Goal: Task Accomplishment & Management: Manage account settings

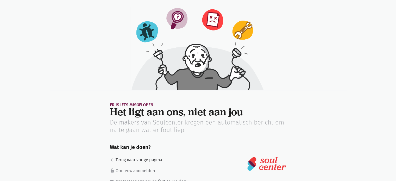
click at [136, 161] on link "arrow_back Terug naar vorige pagina" at bounding box center [150, 159] width 81 height 7
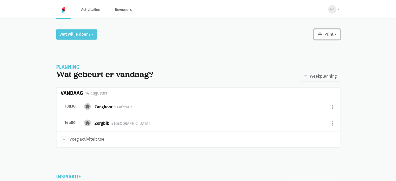
click at [334, 35] on button "print Print" at bounding box center [327, 34] width 26 height 10
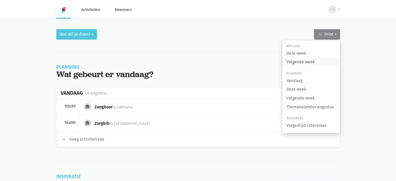
click at [305, 61] on link "Volgende week" at bounding box center [311, 61] width 58 height 9
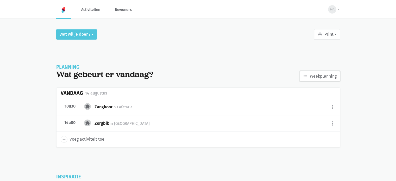
click at [326, 75] on link "list Weekplanning" at bounding box center [319, 76] width 40 height 10
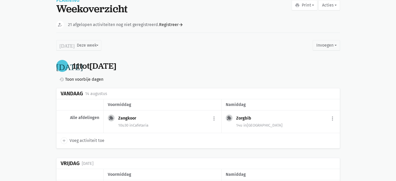
scroll to position [52, 0]
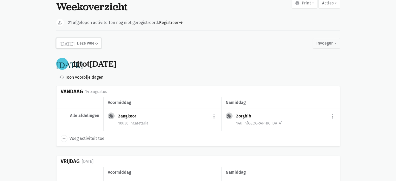
click at [97, 43] on button "today Deze week" at bounding box center [78, 43] width 45 height 10
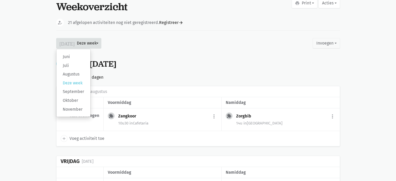
click at [101, 67] on span "[DATE]" at bounding box center [102, 63] width 27 height 11
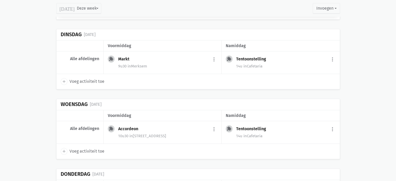
scroll to position [408, 0]
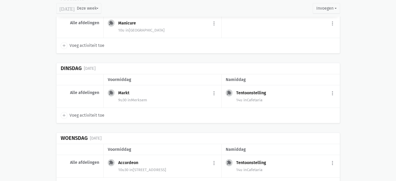
click at [152, 101] on div "9u30 in Merksem" at bounding box center [167, 100] width 99 height 7
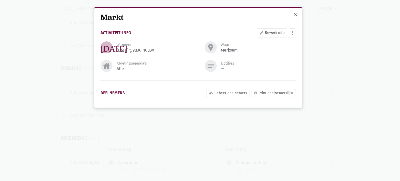
click at [297, 14] on span "close" at bounding box center [295, 14] width 6 height 6
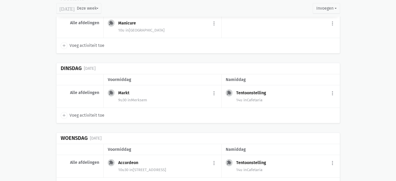
click at [144, 100] on span "in Merksem" at bounding box center [137, 100] width 20 height 5
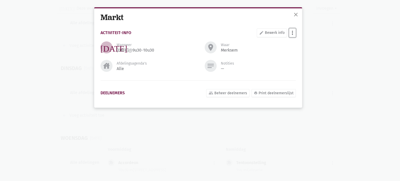
click at [292, 32] on button "more_vert" at bounding box center [292, 32] width 7 height 9
click at [297, 14] on span "close" at bounding box center [295, 14] width 6 height 6
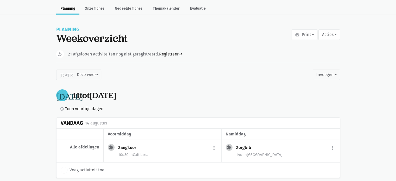
scroll to position [0, 0]
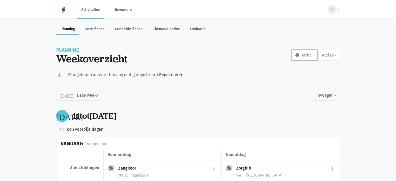
click at [311, 56] on button "print Print" at bounding box center [304, 55] width 26 height 10
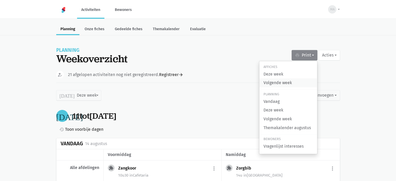
click at [293, 85] on link "Volgende week" at bounding box center [288, 82] width 58 height 9
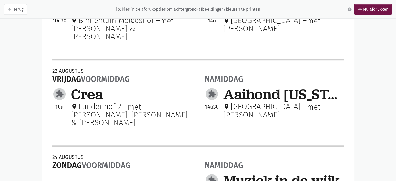
scroll to position [379, 0]
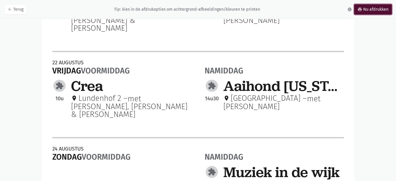
click at [381, 10] on link "print Nu afdrukken" at bounding box center [373, 9] width 38 height 10
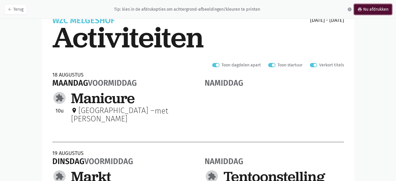
scroll to position [0, 0]
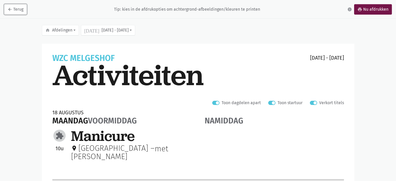
click at [20, 8] on link "arrow_back Terug" at bounding box center [15, 9] width 23 height 10
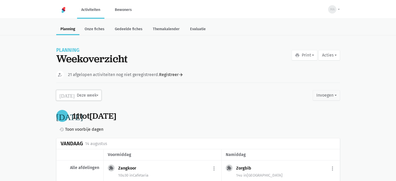
click at [99, 95] on button "today Deze week" at bounding box center [78, 95] width 45 height 10
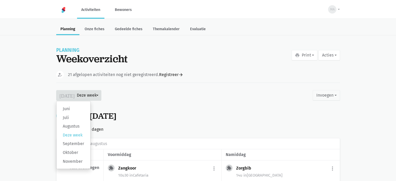
click at [105, 102] on div "today Deze week Juni Juli Augustus Deze week September Oktober November Invoege…" at bounding box center [198, 95] width 284 height 17
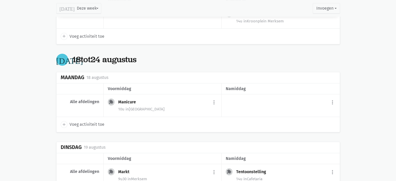
scroll to position [364, 0]
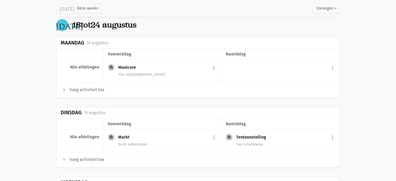
click at [241, 142] on span "14u" at bounding box center [239, 144] width 6 height 5
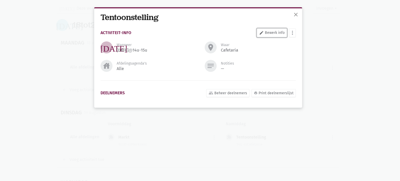
click at [275, 31] on link "edit Bewerk info" at bounding box center [271, 32] width 30 height 9
select select "14:00"
select select "15:00"
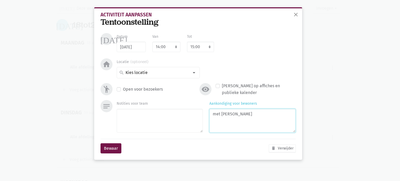
click at [238, 114] on textarea "met [PERSON_NAME]" at bounding box center [252, 121] width 86 height 24
type textarea "met [PERSON_NAME] en [PERSON_NAME]"
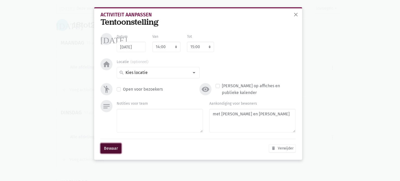
click at [110, 150] on button "Bewaar" at bounding box center [110, 148] width 21 height 10
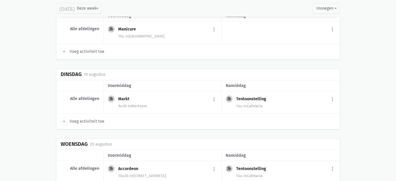
scroll to position [442, 0]
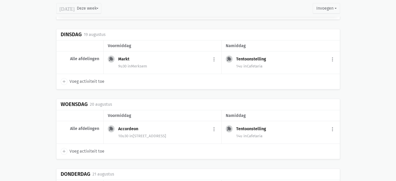
click at [255, 133] on span "in Cafetaria" at bounding box center [252, 135] width 19 height 5
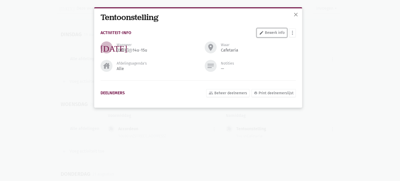
click at [277, 33] on link "edit Bewerk info" at bounding box center [271, 32] width 30 height 9
select select "14:00"
select select "15:00"
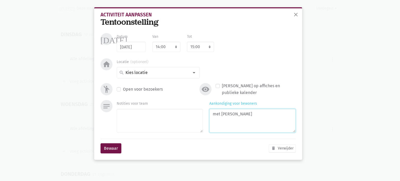
click at [242, 113] on textarea "met [PERSON_NAME]" at bounding box center [252, 121] width 86 height 24
type textarea "met [PERSON_NAME] en [PERSON_NAME]"
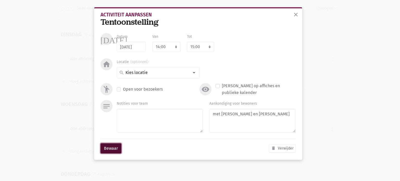
click at [105, 149] on button "Bewaar" at bounding box center [110, 148] width 21 height 10
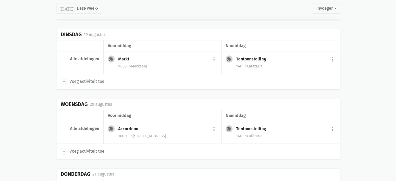
scroll to position [416, 0]
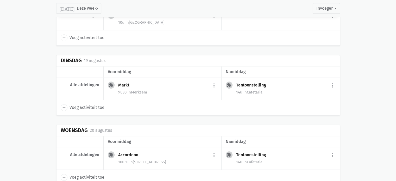
click at [146, 90] on span "in Merksem" at bounding box center [137, 92] width 20 height 5
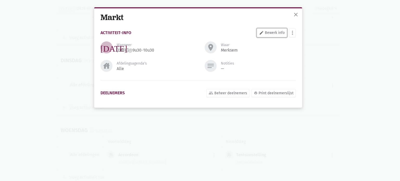
click at [275, 30] on link "edit Bewerk info" at bounding box center [271, 32] width 30 height 9
select select "9:30"
select select "10:30"
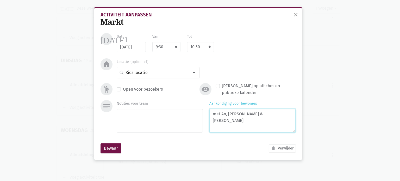
click at [226, 113] on textarea "met An, Monique & Eliska" at bounding box center [252, 121] width 86 height 24
click at [226, 114] on textarea "met An, Monique & Eliska" at bounding box center [252, 121] width 86 height 24
type textarea "met Monique & Eliska"
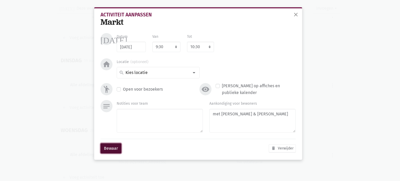
click at [118, 147] on button "Bewaar" at bounding box center [110, 148] width 21 height 10
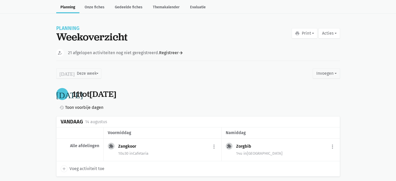
scroll to position [0, 0]
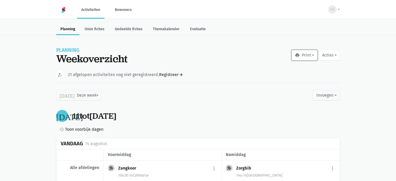
click at [304, 56] on button "print Print" at bounding box center [304, 55] width 26 height 10
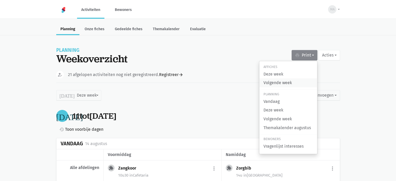
click at [278, 82] on link "Volgende week" at bounding box center [288, 82] width 58 height 9
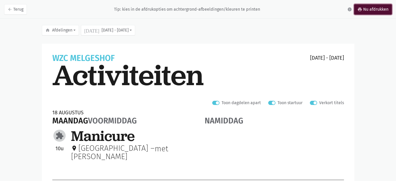
click at [377, 8] on link "print Nu afdrukken" at bounding box center [373, 9] width 38 height 10
click at [378, 9] on link "print Nu afdrukken" at bounding box center [373, 9] width 38 height 10
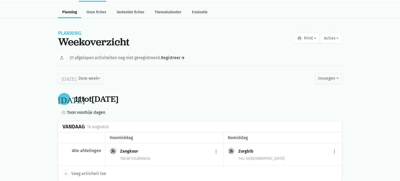
select select "9:30"
select select "10:30"
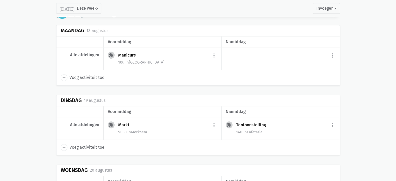
scroll to position [364, 0]
